Goal: Transaction & Acquisition: Purchase product/service

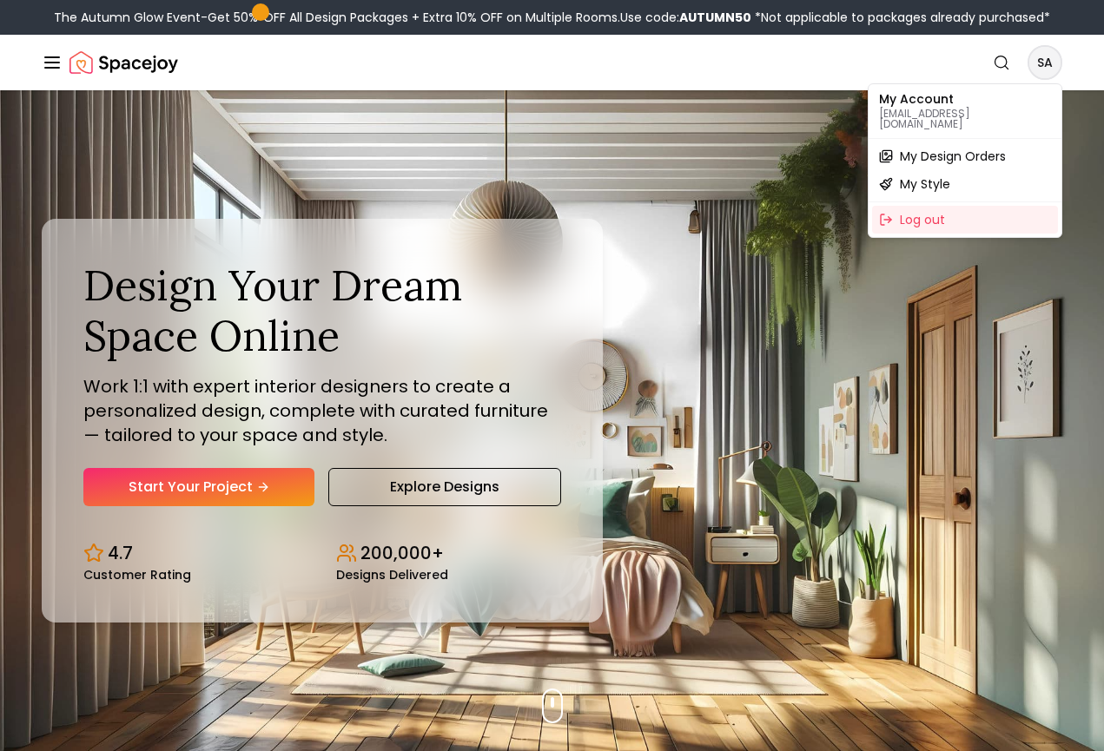
click at [944, 148] on span "My Design Orders" at bounding box center [953, 156] width 106 height 17
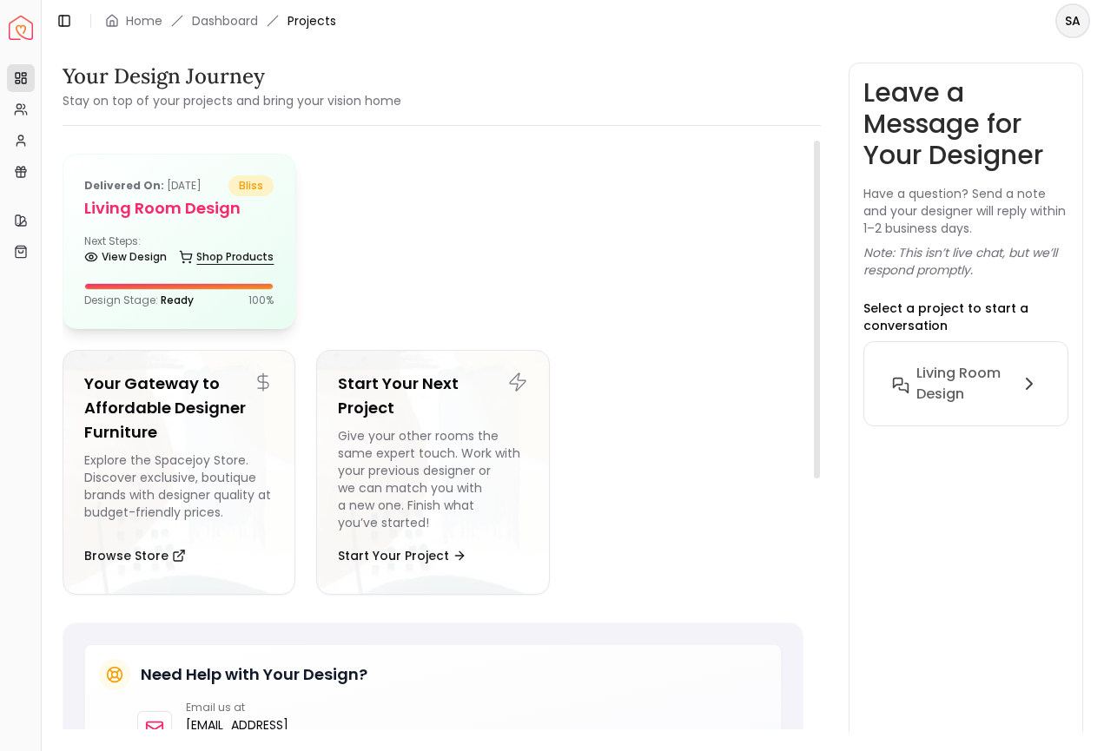
click at [212, 255] on link "Shop Products" at bounding box center [226, 257] width 95 height 24
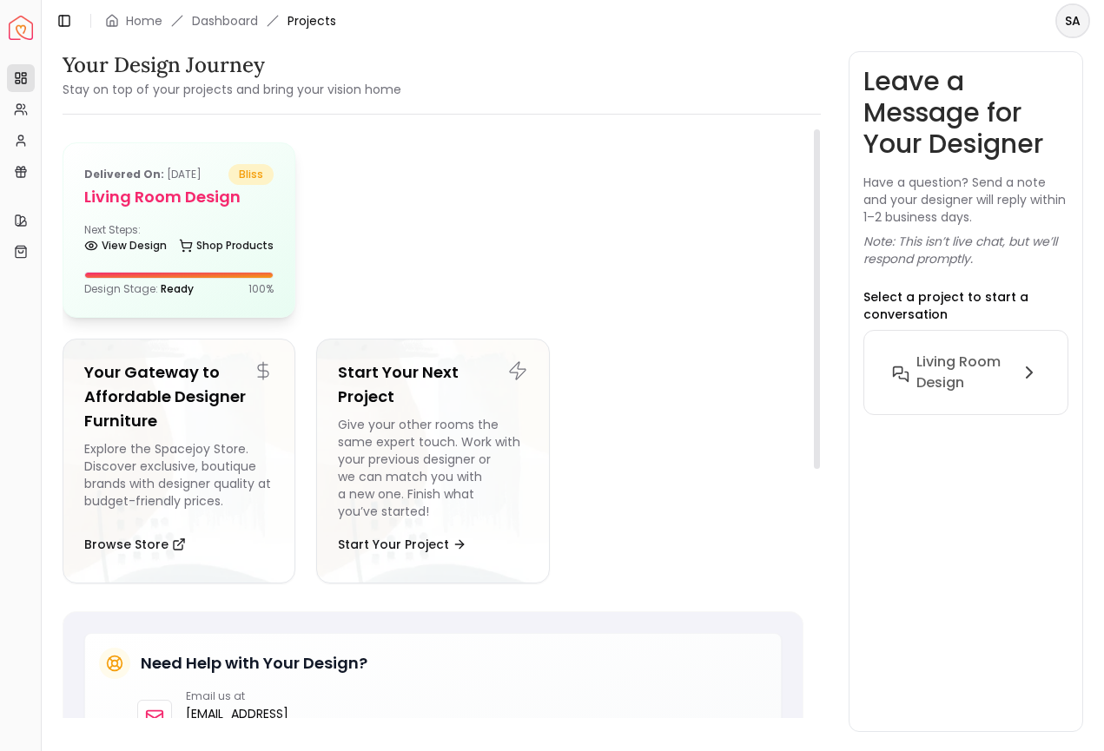
click at [182, 190] on h5 "Living Room design" at bounding box center [178, 197] width 189 height 24
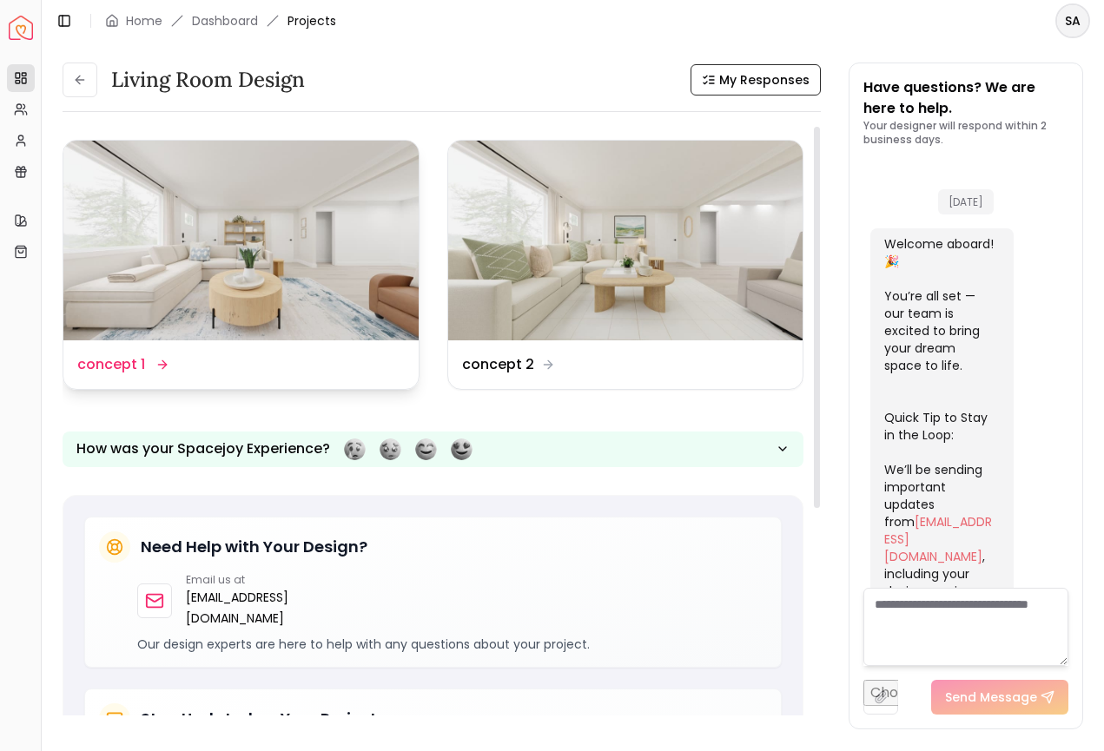
scroll to position [1744, 0]
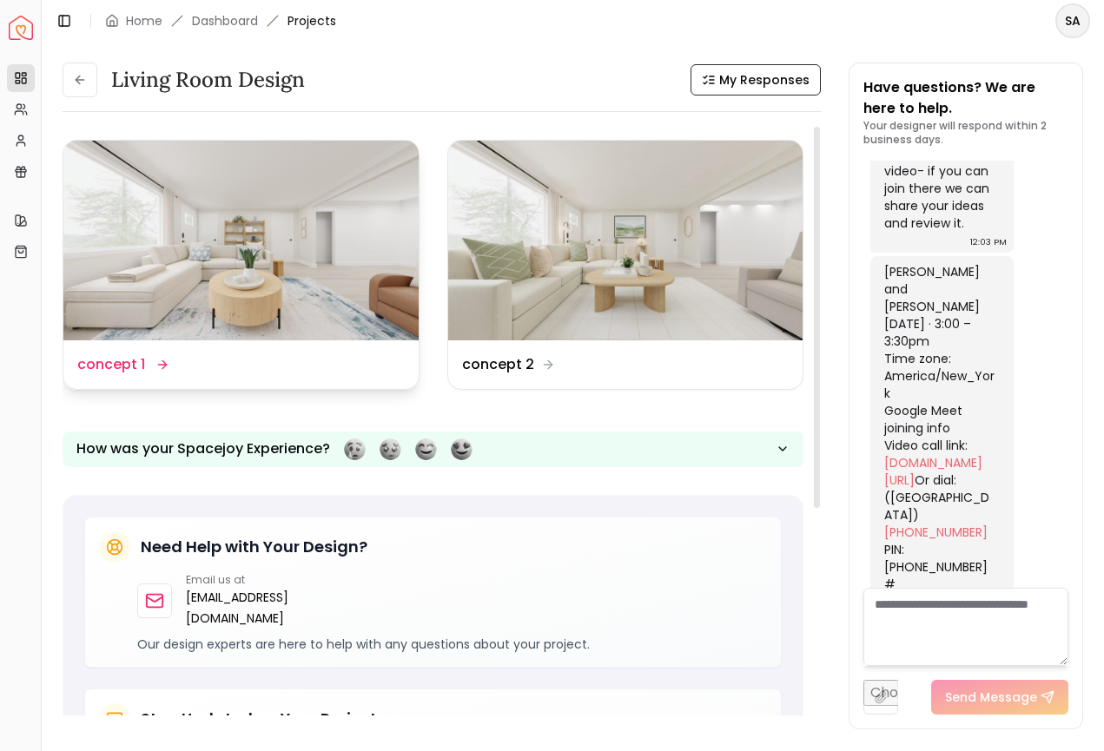
click at [155, 274] on img at bounding box center [240, 241] width 355 height 200
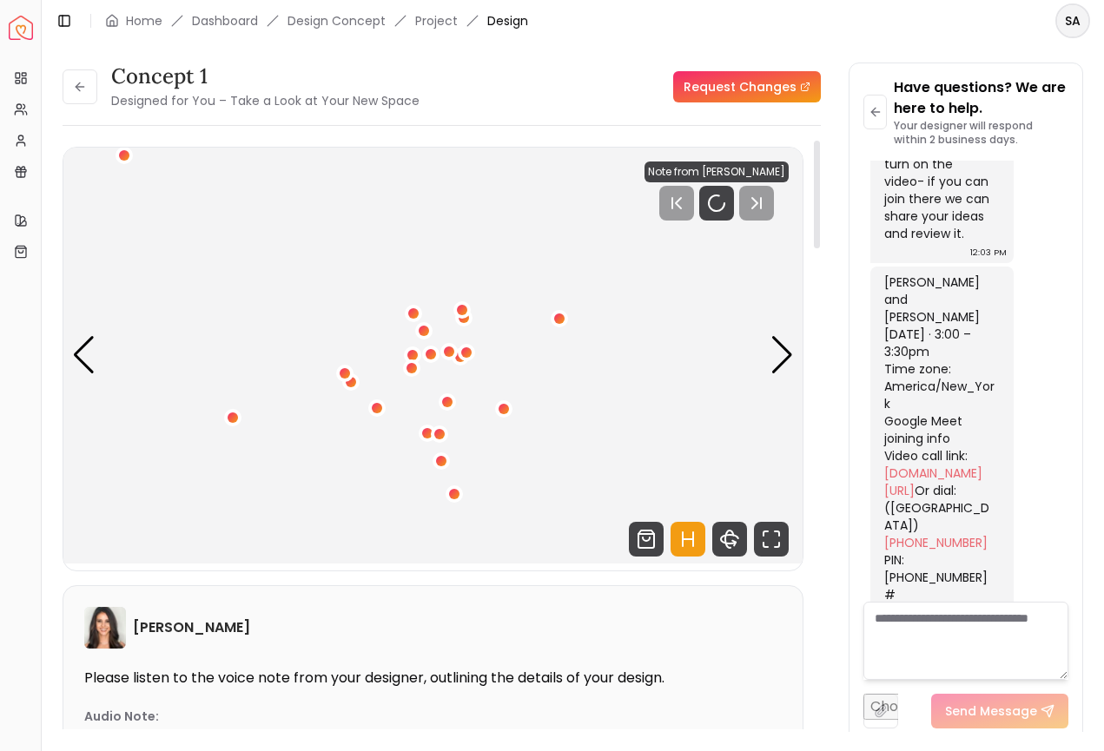
scroll to position [1731, 0]
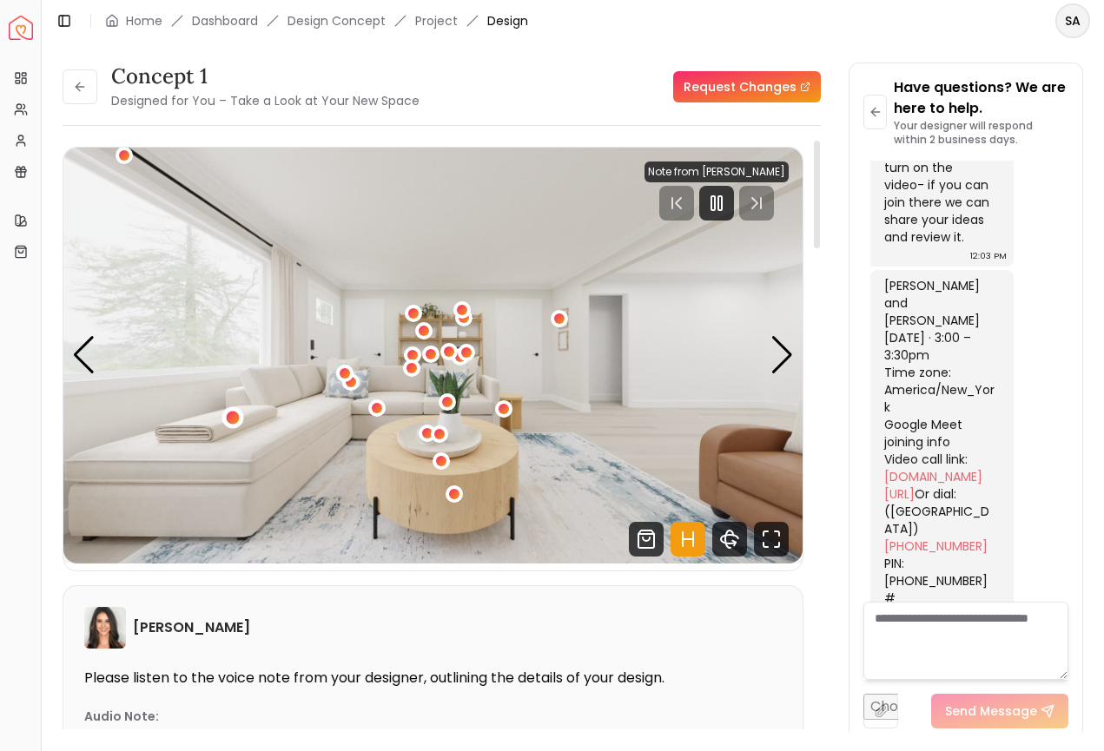
click at [232, 416] on div "1 / 6" at bounding box center [233, 417] width 13 height 13
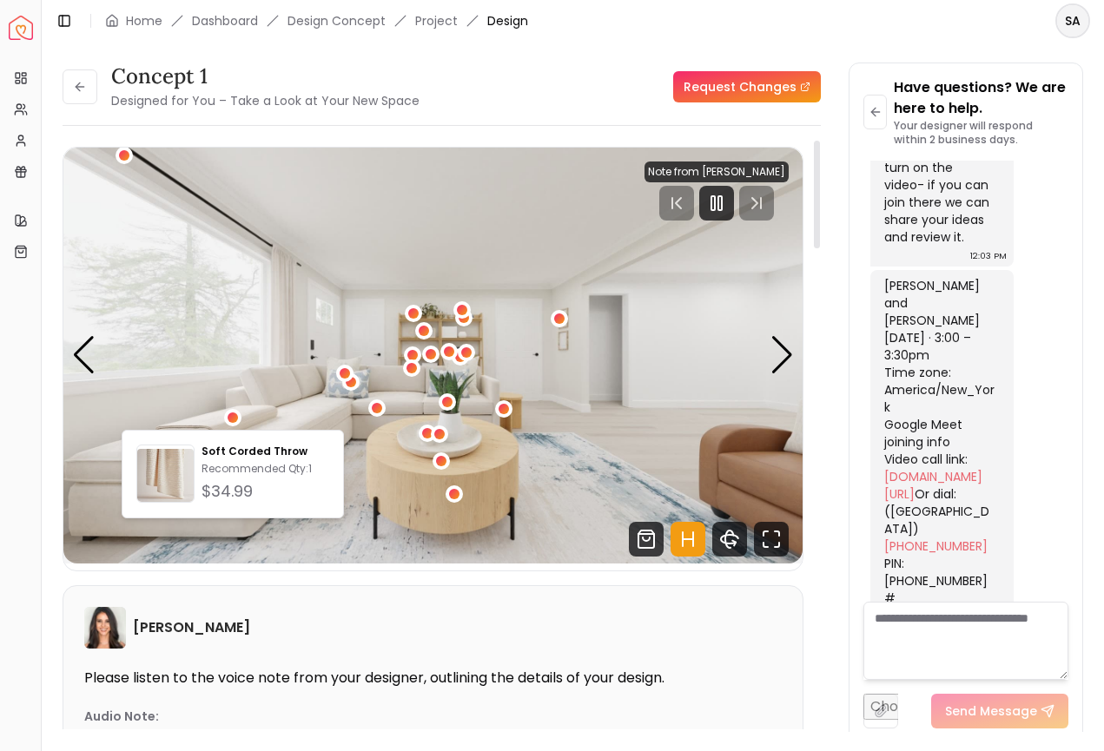
click at [251, 338] on img "1 / 6" at bounding box center [432, 356] width 739 height 416
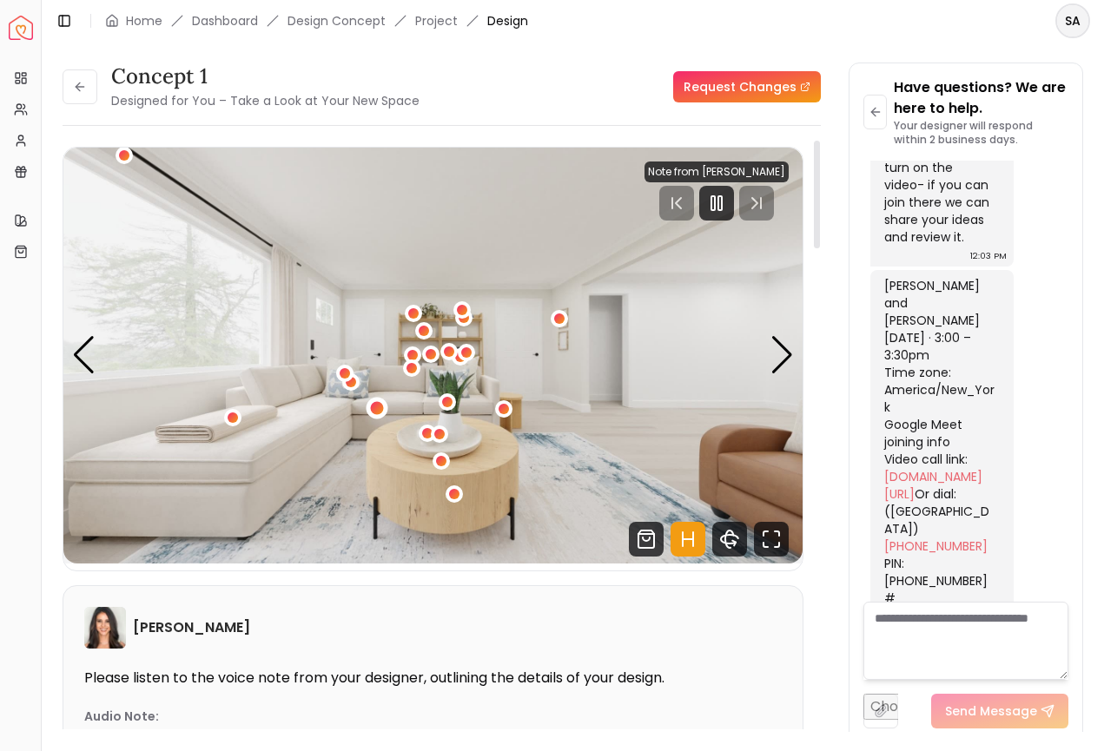
click at [374, 408] on div "1 / 6" at bounding box center [376, 407] width 13 height 13
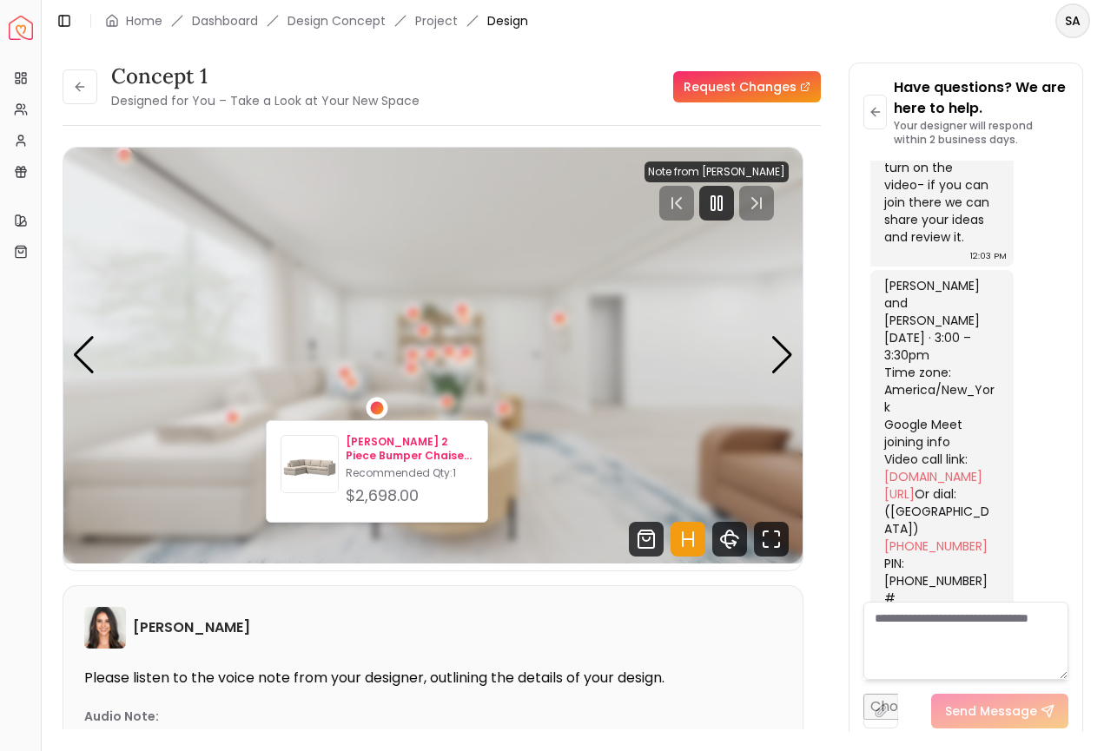
click at [382, 440] on p "[PERSON_NAME] 2 Piece Bumper Chaise Sectional_Sand" at bounding box center [410, 449] width 128 height 28
